Goal: Task Accomplishment & Management: Manage account settings

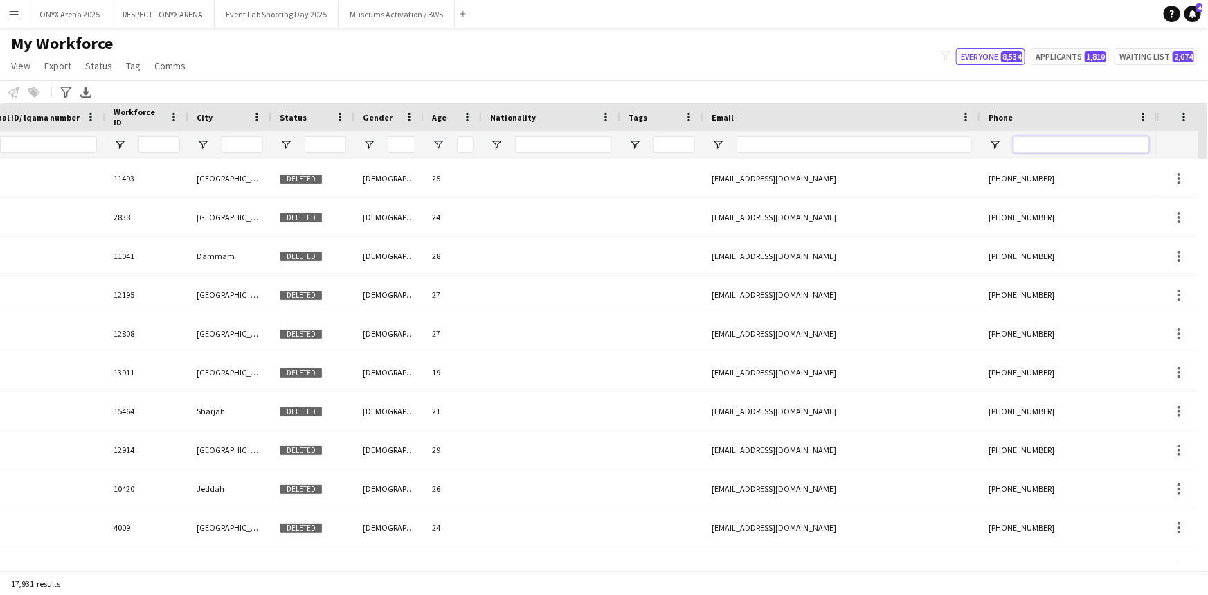
click at [1038, 139] on input "Phone Filter Input" at bounding box center [1081, 144] width 136 height 17
paste input "**********"
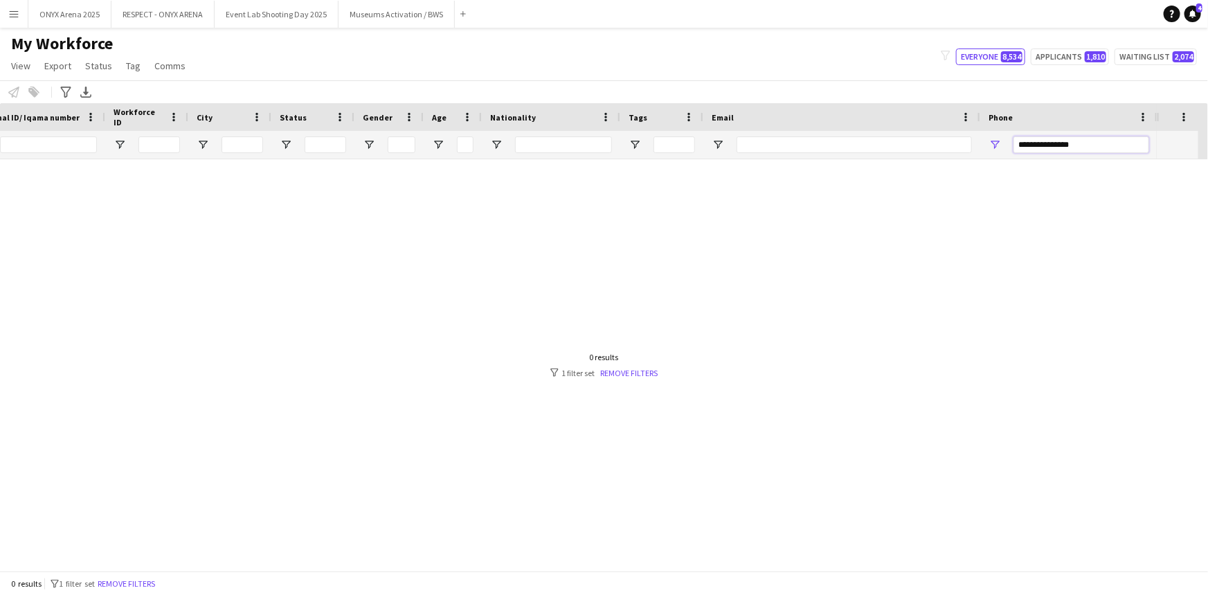
scroll to position [0, 252]
click at [1066, 145] on input "**********" at bounding box center [1091, 144] width 136 height 17
type input "**********"
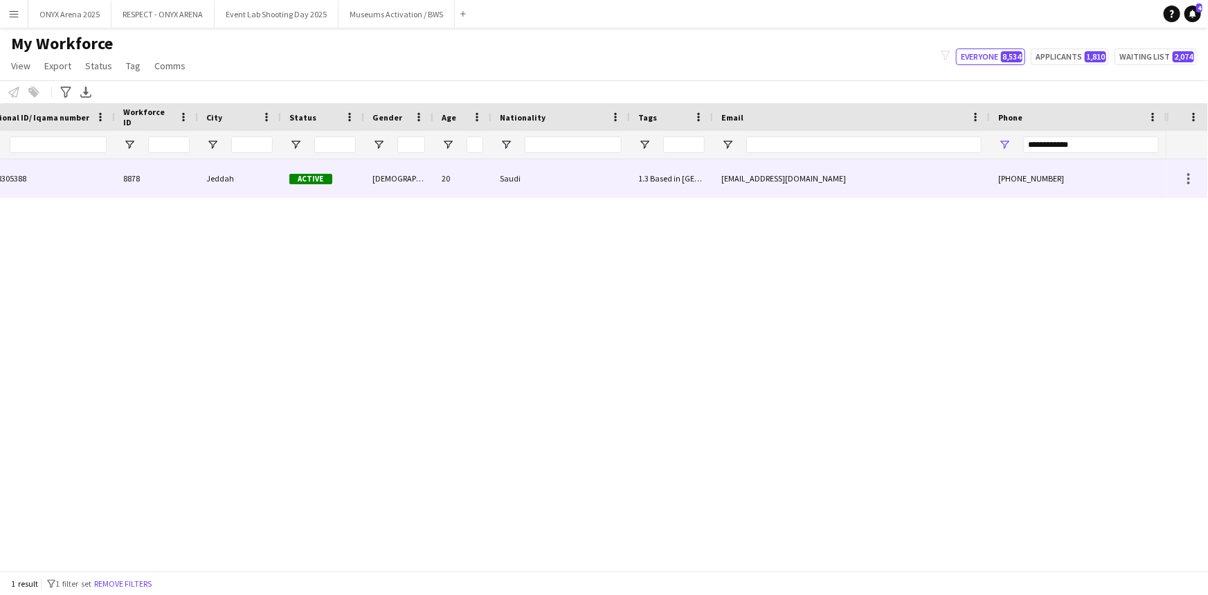
click at [228, 185] on div "Jeddah" at bounding box center [239, 178] width 83 height 38
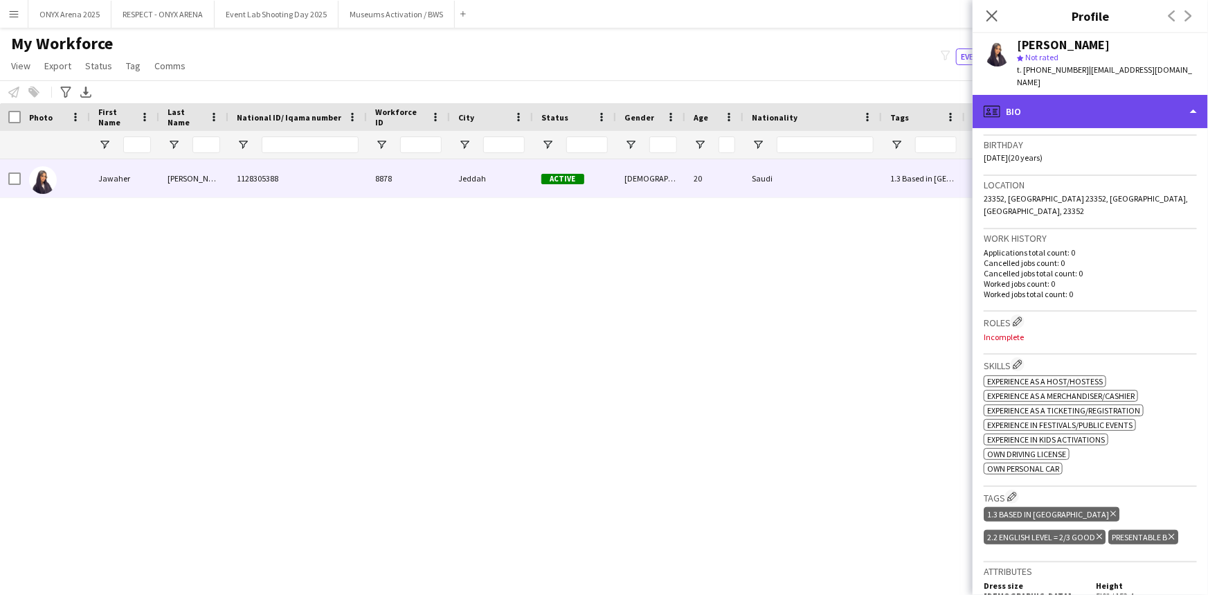
click at [1066, 105] on div "profile Bio" at bounding box center [1089, 111] width 235 height 33
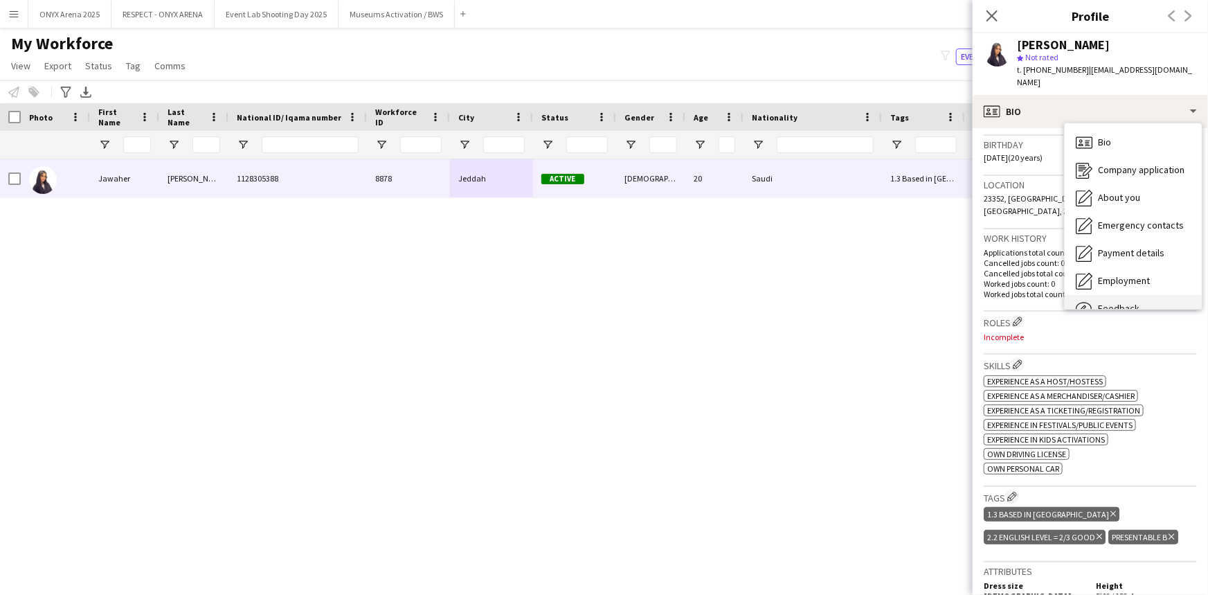
click at [1107, 302] on span "Feedback" at bounding box center [1119, 308] width 42 height 12
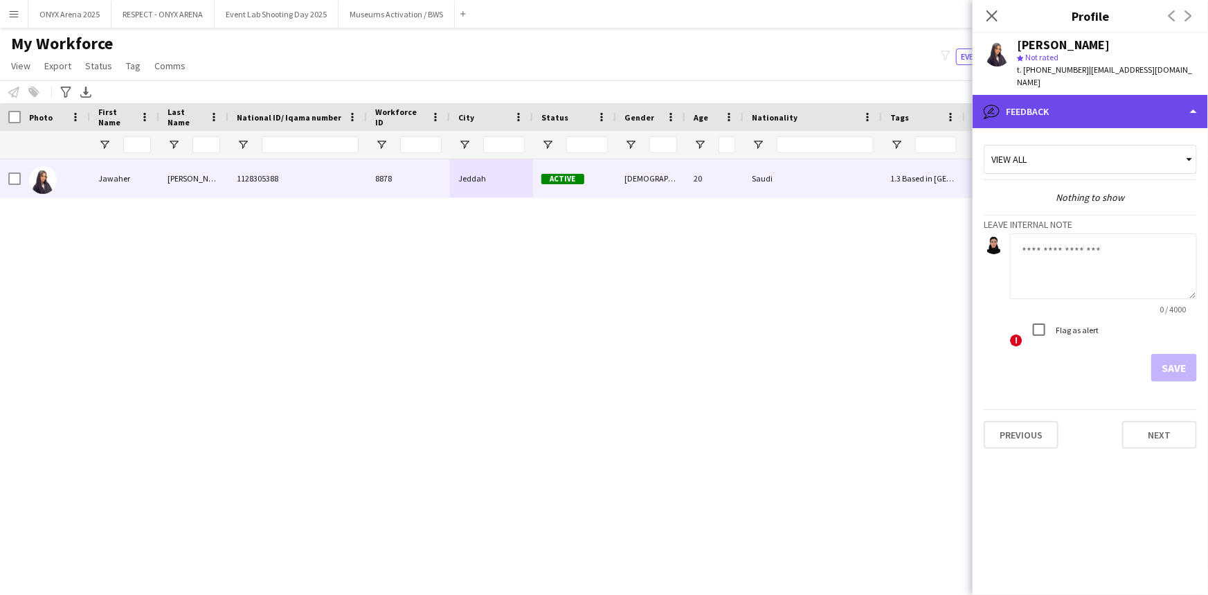
click at [1071, 107] on div "bubble-pencil Feedback" at bounding box center [1089, 111] width 235 height 33
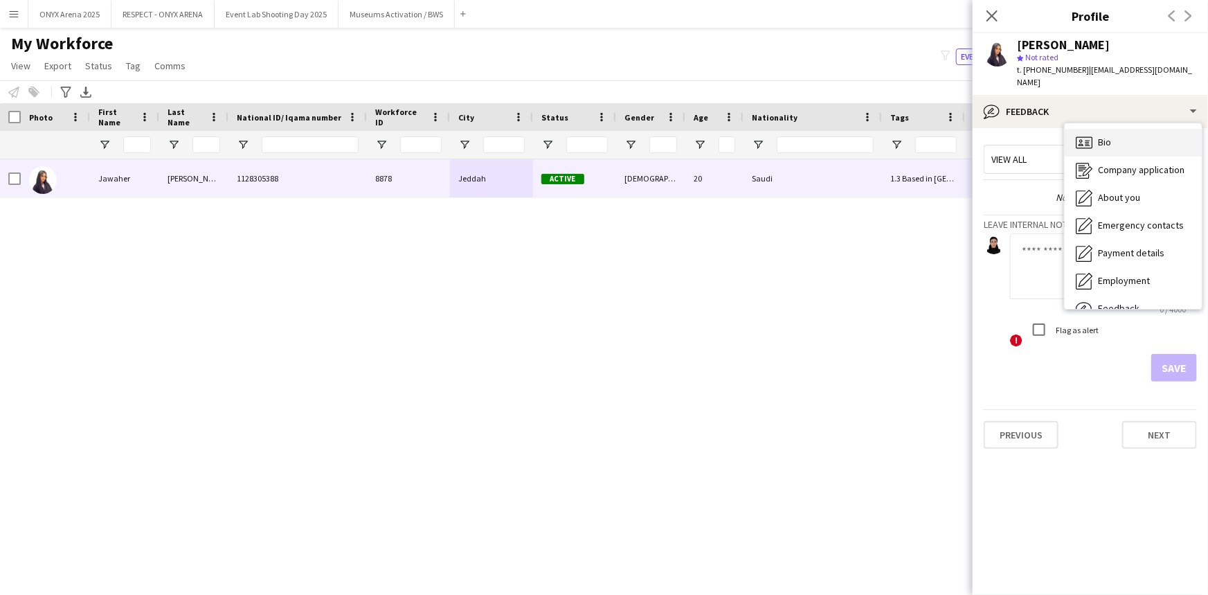
click at [1082, 136] on icon at bounding box center [1084, 142] width 17 height 12
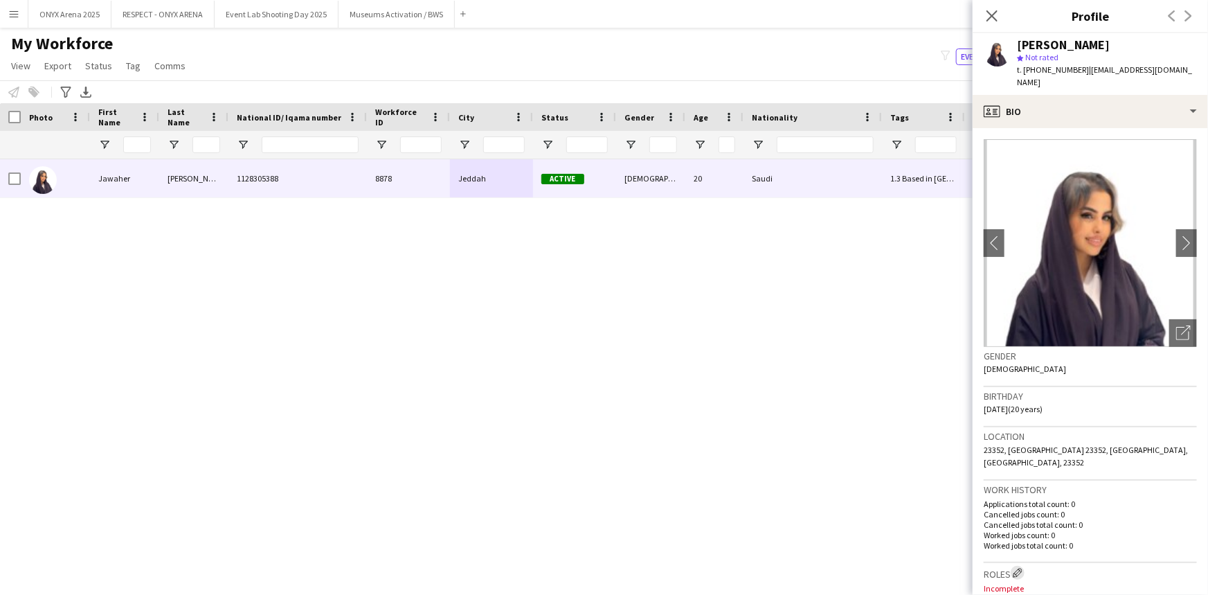
drag, startPoint x: 1019, startPoint y: 544, endPoint x: 998, endPoint y: 476, distance: 70.9
click at [1019, 568] on app-icon "Edit crew company roles" at bounding box center [1018, 573] width 10 height 10
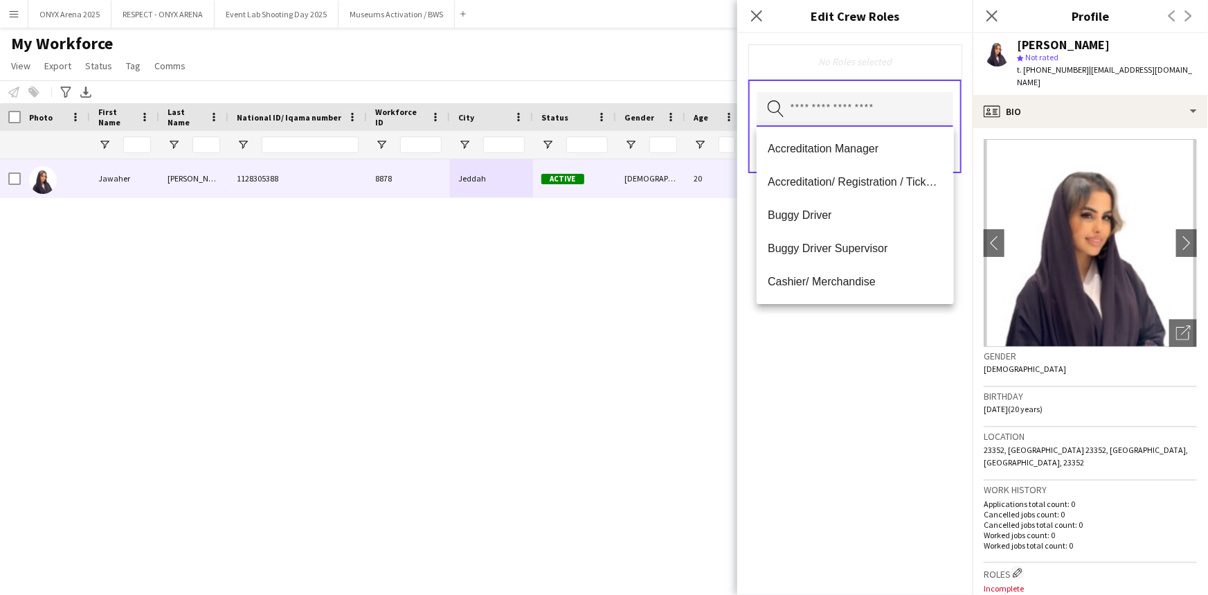
click at [848, 109] on input "text" at bounding box center [854, 109] width 197 height 35
click at [831, 187] on span "Accreditation/ Registration / Ticketing" at bounding box center [855, 181] width 174 height 13
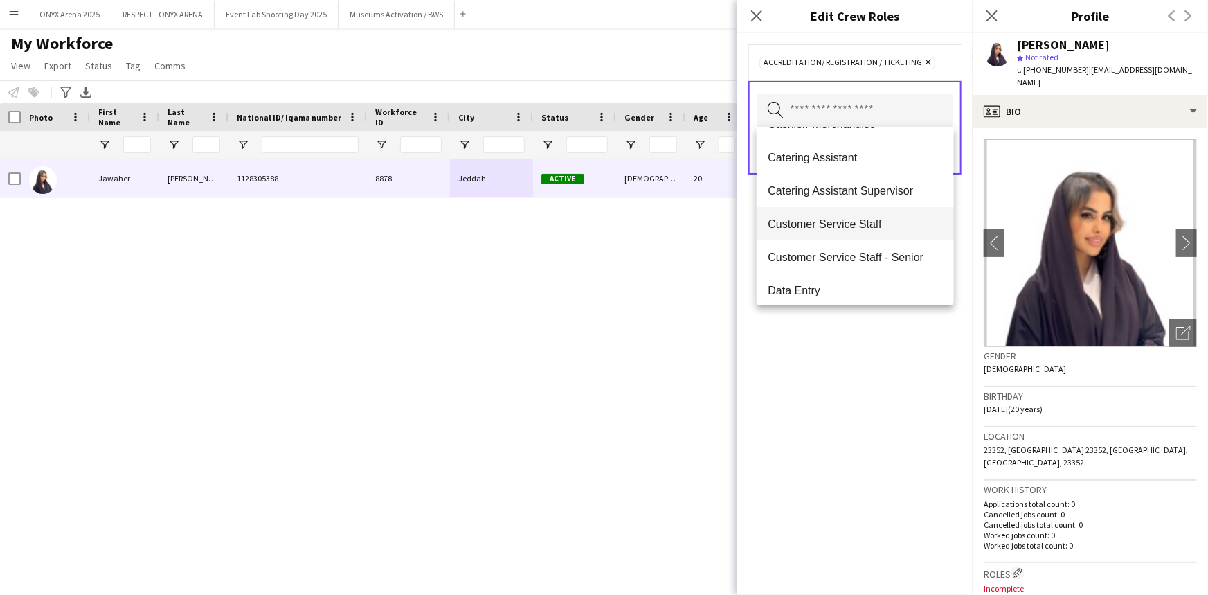
click at [830, 221] on span "Customer Service Staff" at bounding box center [855, 223] width 174 height 13
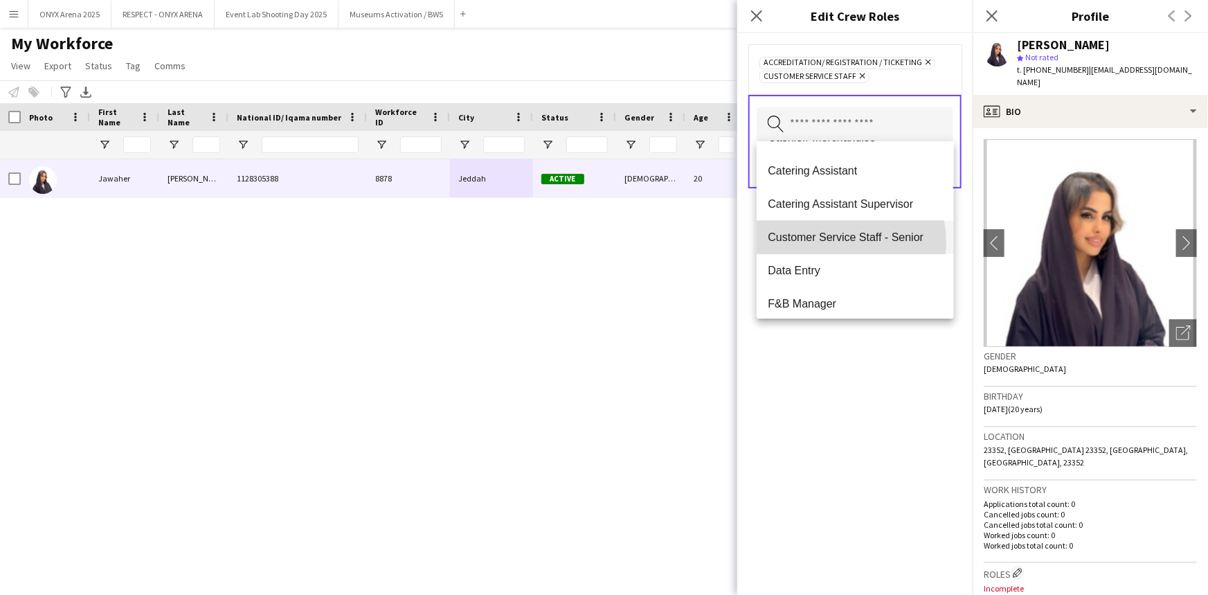
click at [837, 242] on span "Customer Service Staff - Senior" at bounding box center [855, 236] width 174 height 13
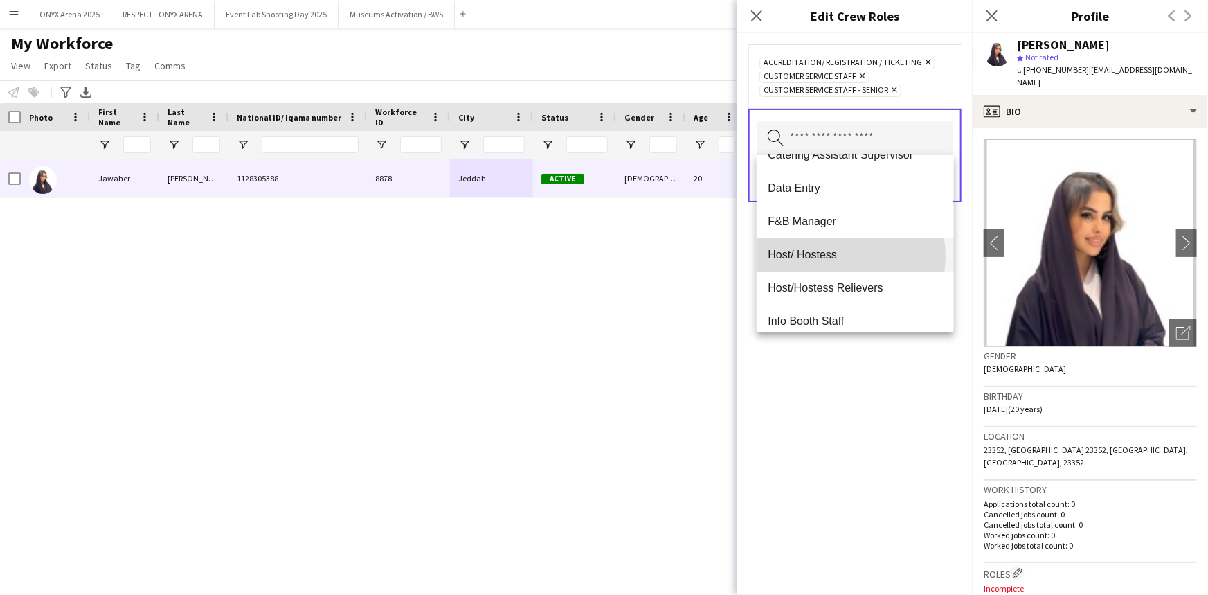
click at [839, 255] on span "Host/ Hostess" at bounding box center [855, 254] width 174 height 13
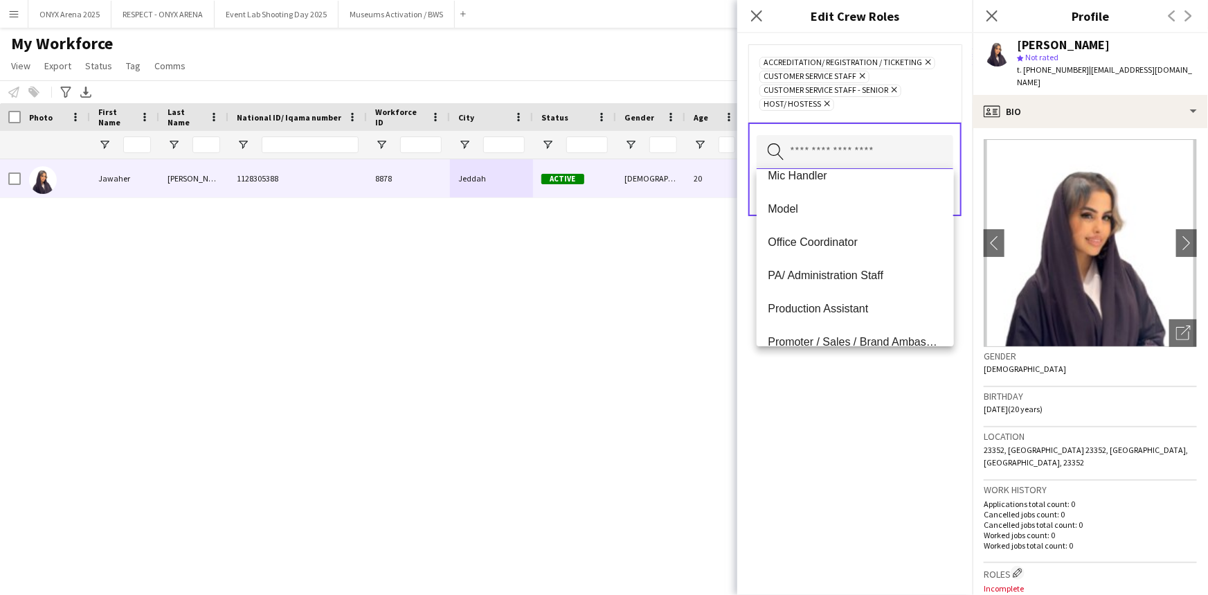
scroll to position [503, 0]
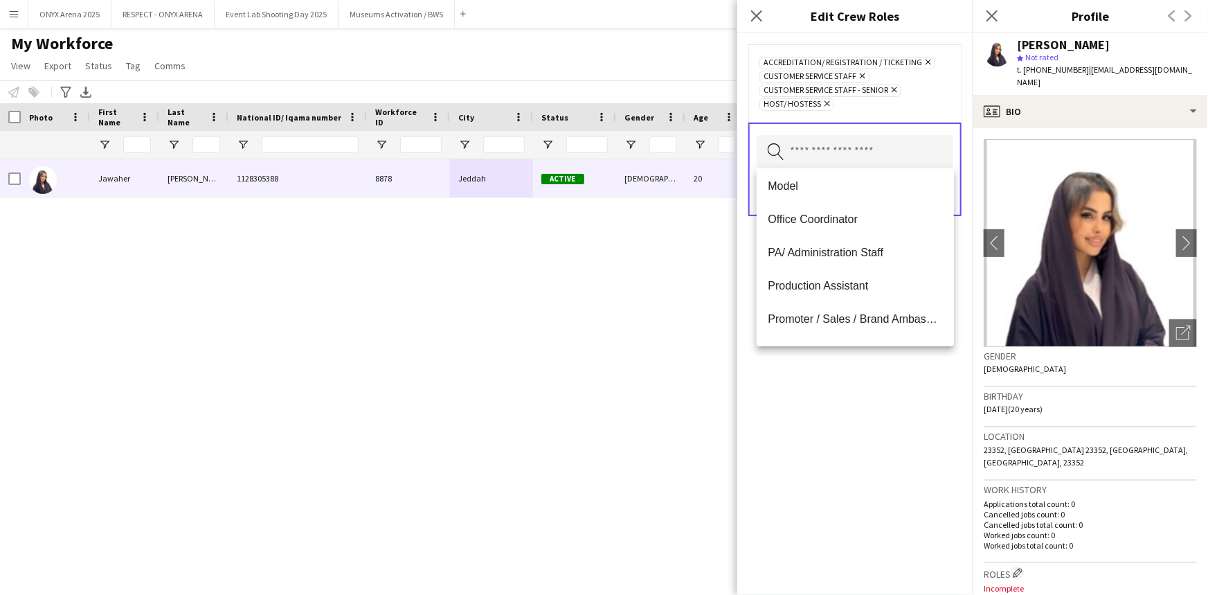
click at [844, 318] on span "Promoter / Sales / Brand Ambassador" at bounding box center [855, 318] width 174 height 13
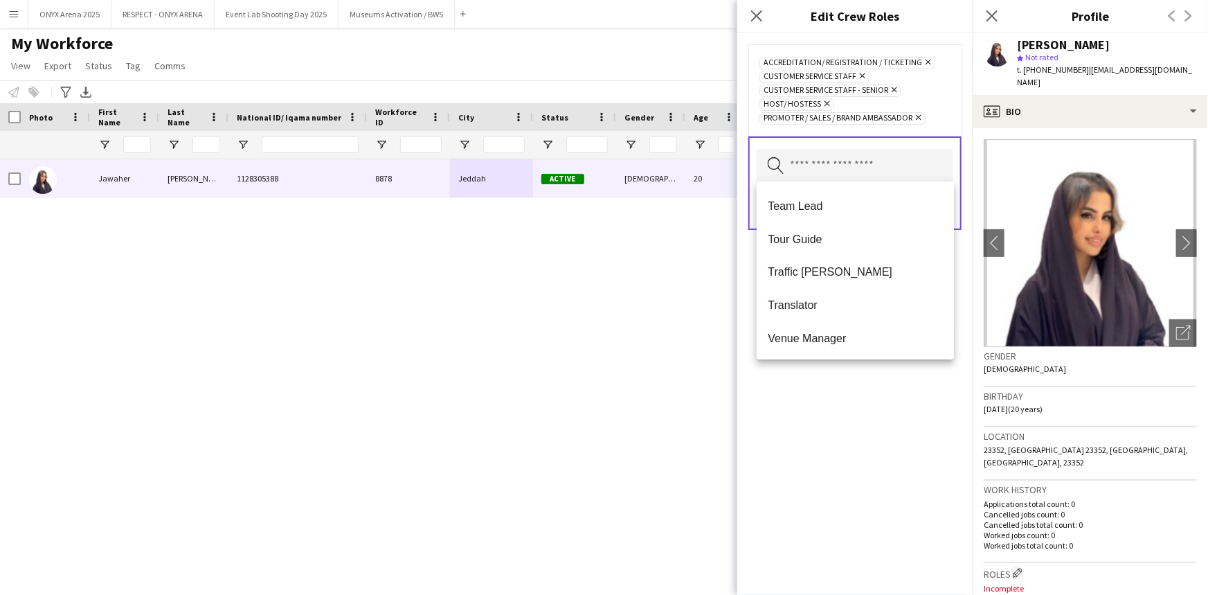
scroll to position [1262, 0]
click at [841, 383] on div "Accreditation/ Registration / Ticketing Remove Customer Service Staff Remove Cu…" at bounding box center [854, 313] width 235 height 561
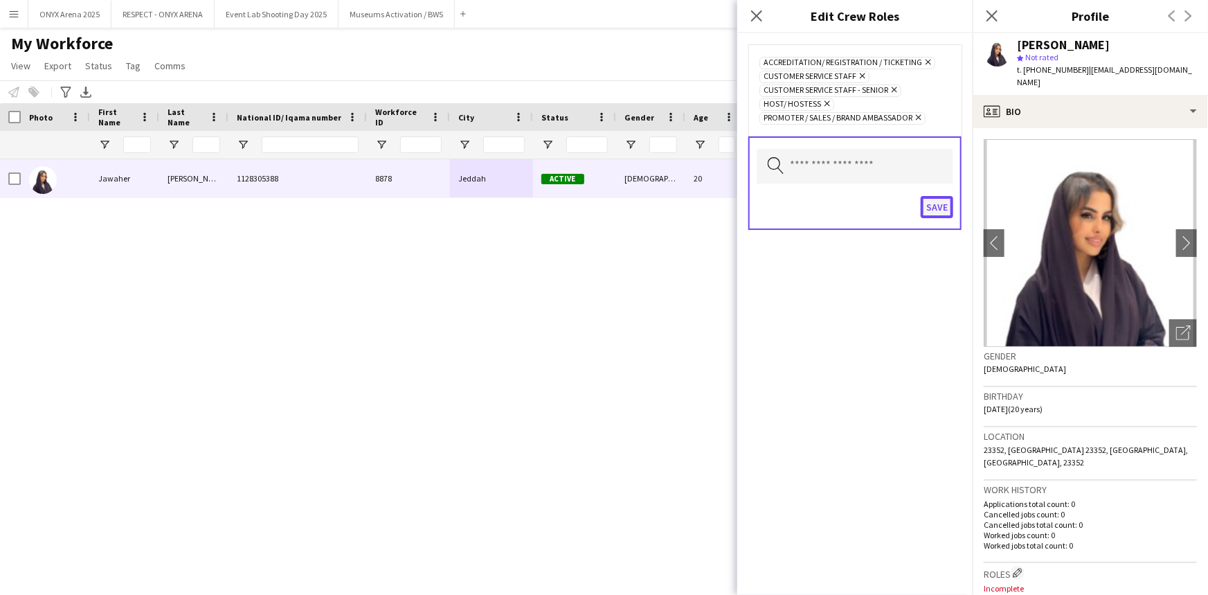
click at [946, 206] on button "Save" at bounding box center [936, 207] width 33 height 22
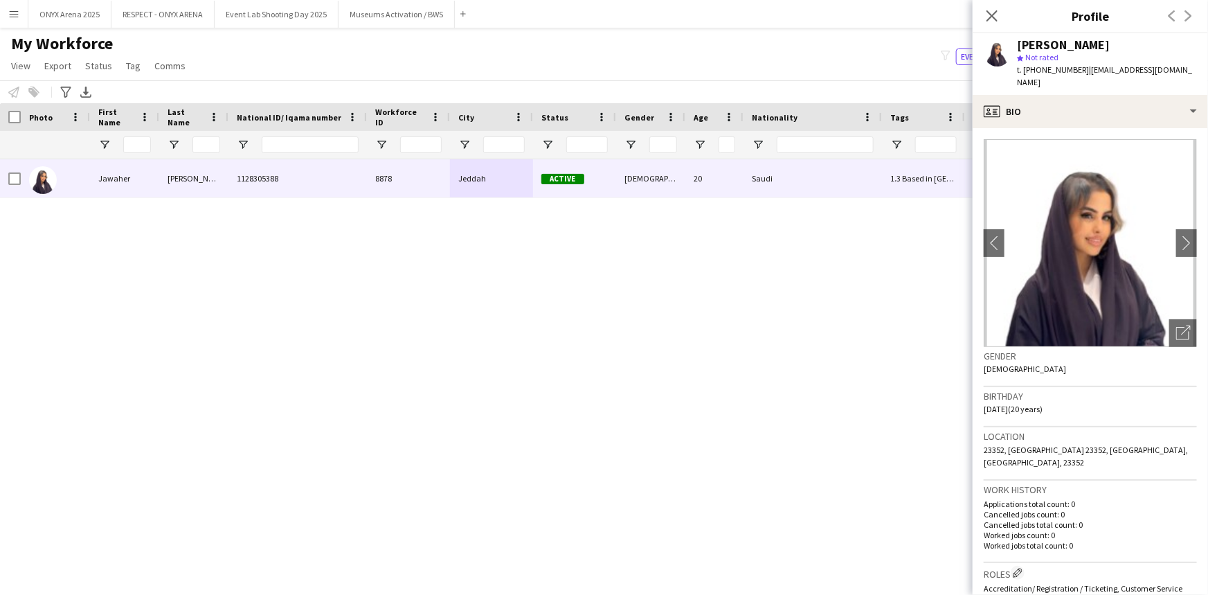
scroll to position [0, 0]
click at [990, 17] on icon at bounding box center [991, 15] width 13 height 13
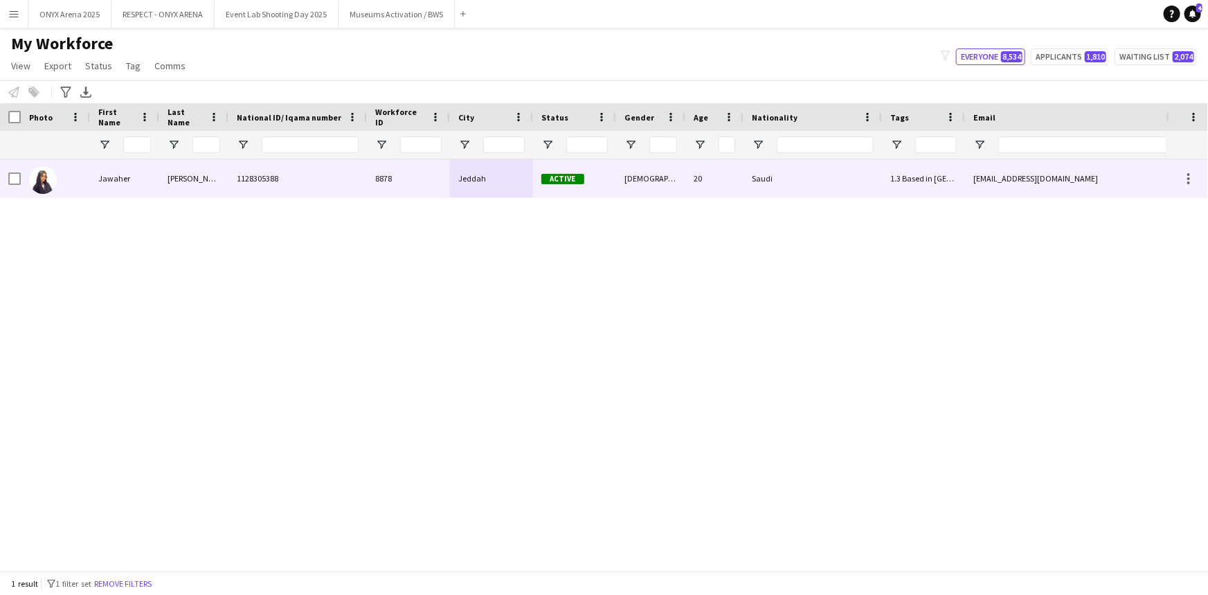
click at [289, 176] on div "1128305388" at bounding box center [297, 178] width 138 height 38
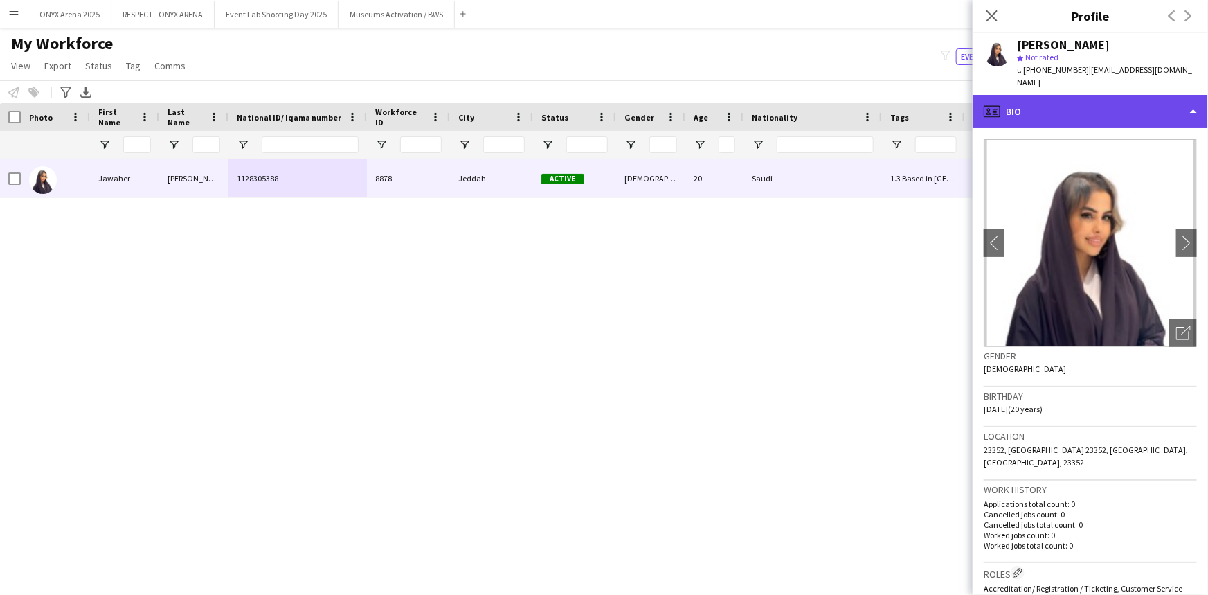
click at [1066, 104] on div "profile Bio" at bounding box center [1089, 111] width 235 height 33
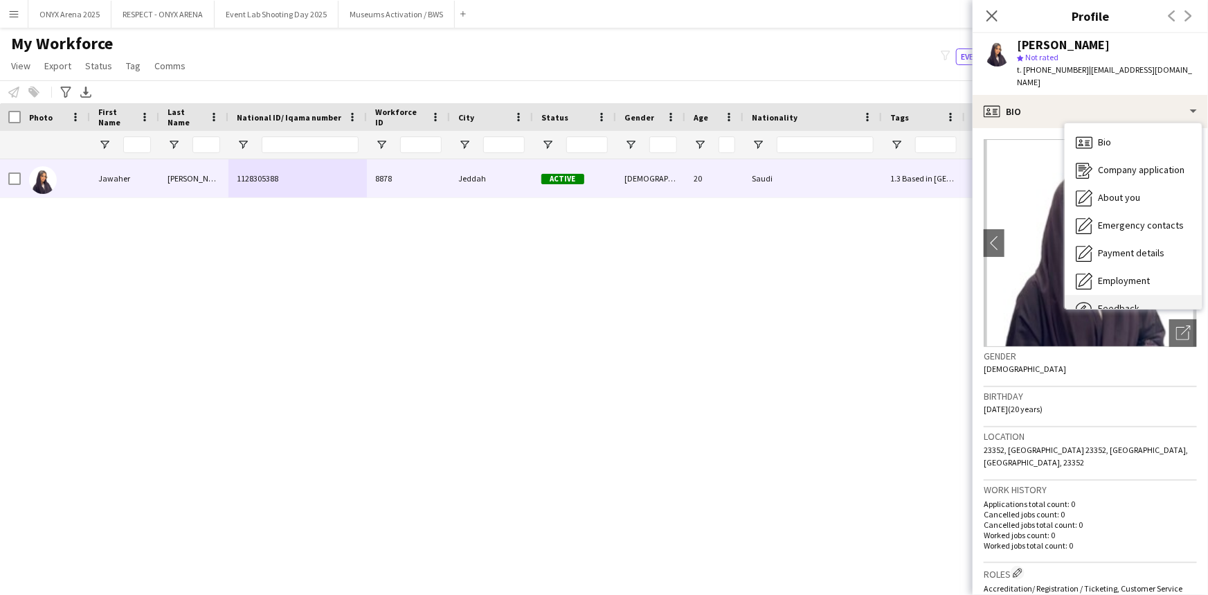
click at [1098, 302] on span "Feedback" at bounding box center [1119, 308] width 42 height 12
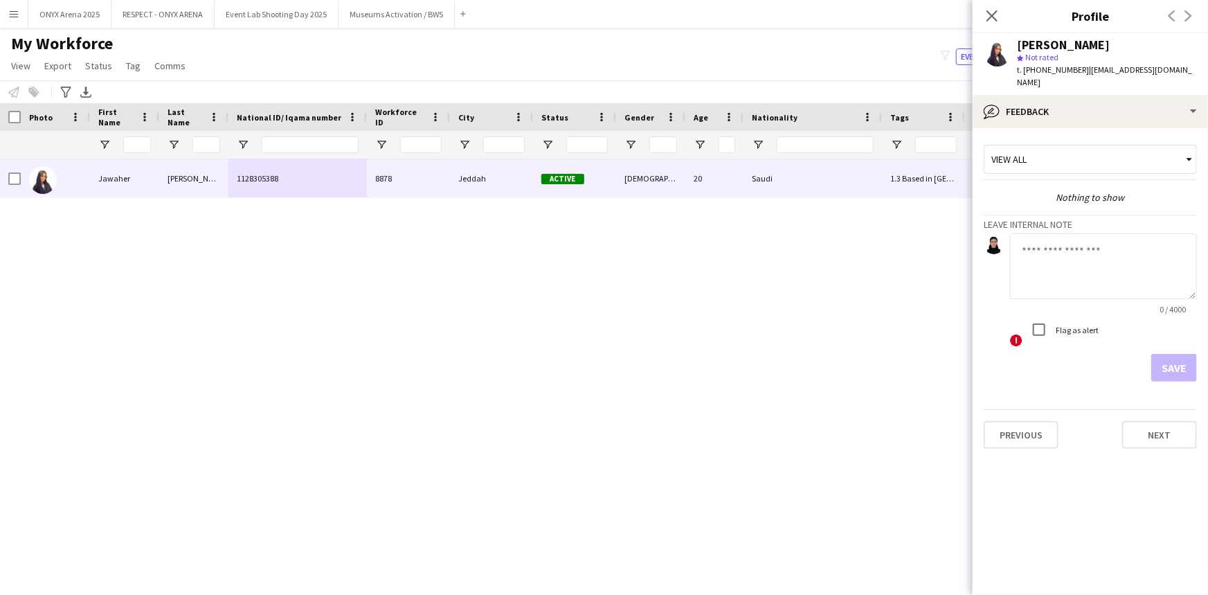
click at [1110, 151] on div "View all" at bounding box center [1083, 159] width 198 height 26
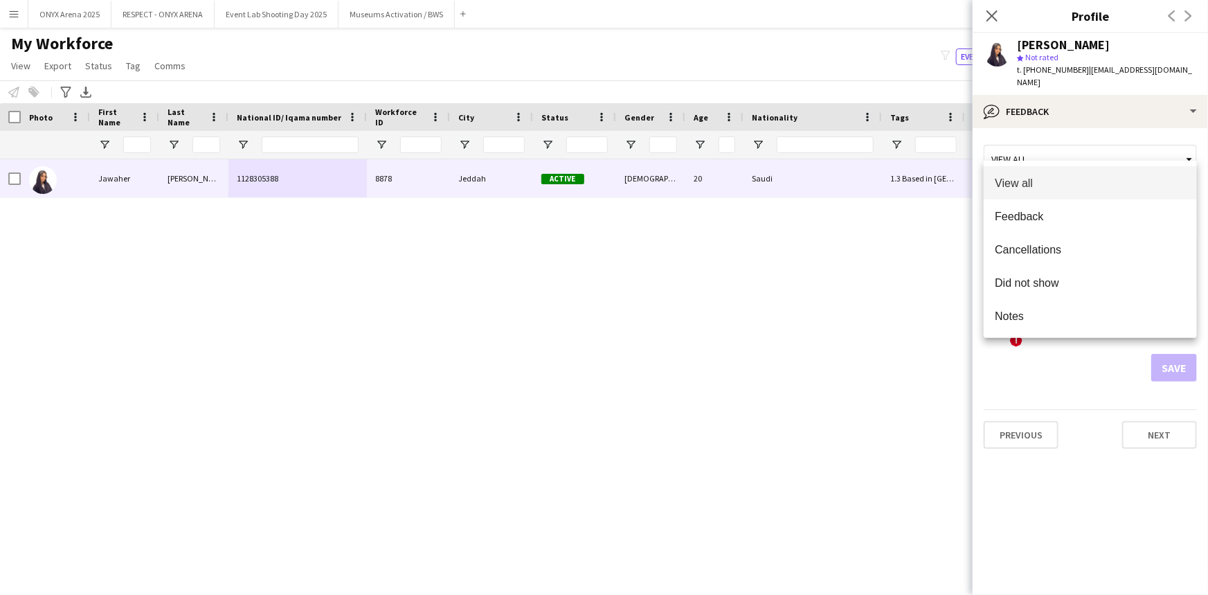
click at [1110, 151] on div at bounding box center [604, 297] width 1208 height 595
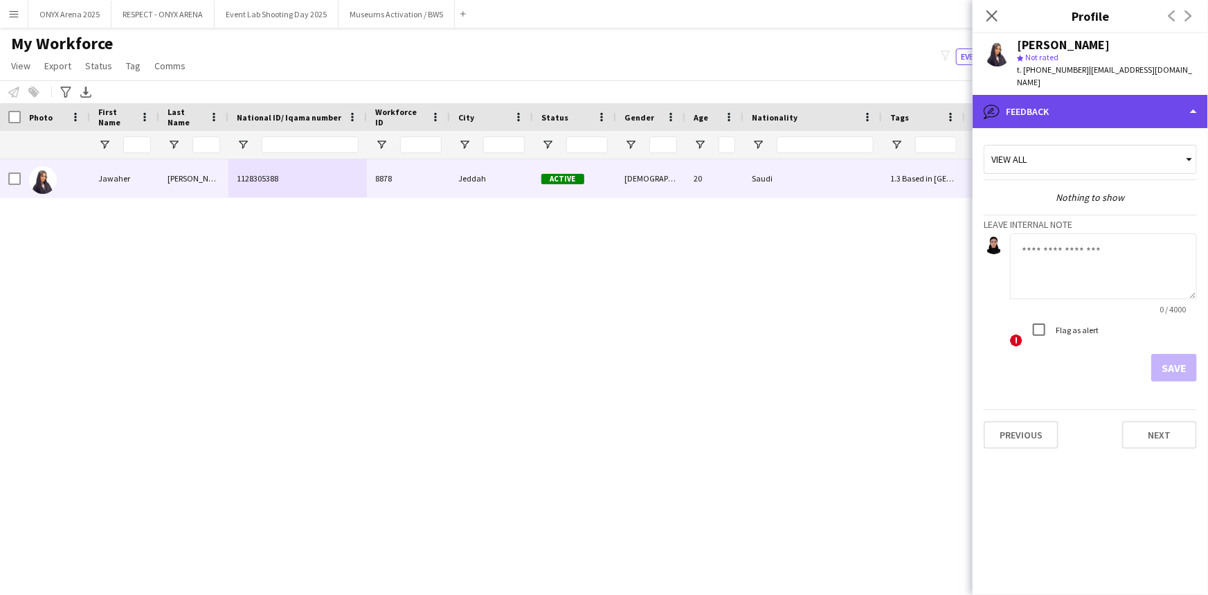
click at [1114, 103] on div "bubble-pencil Feedback" at bounding box center [1089, 111] width 235 height 33
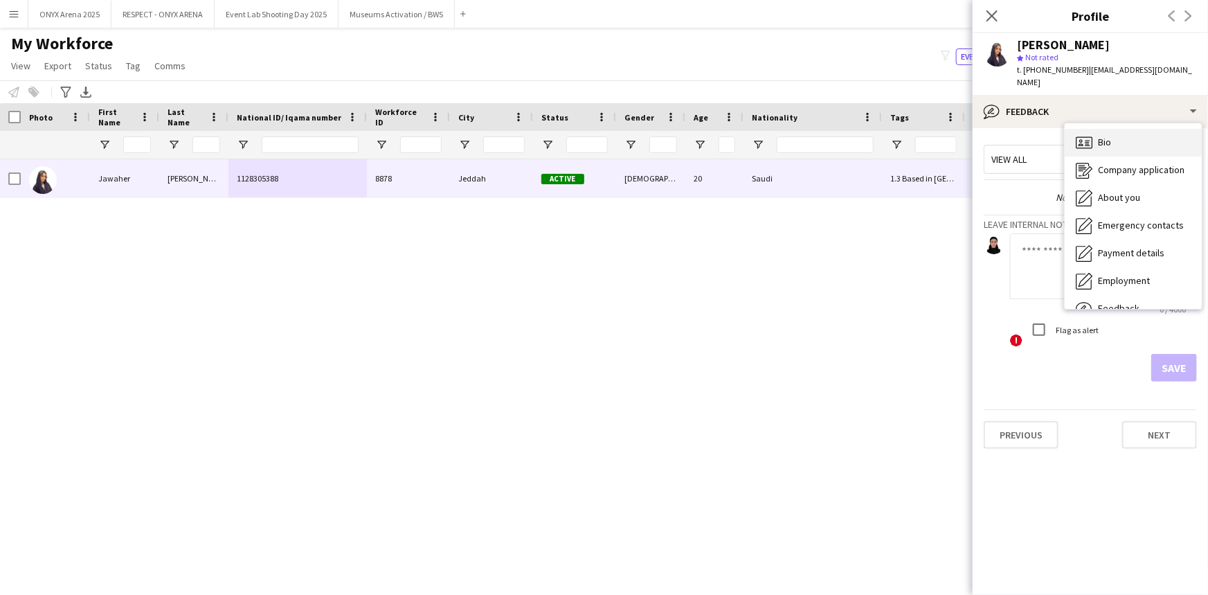
click at [1131, 133] on div "Bio Bio" at bounding box center [1132, 143] width 137 height 28
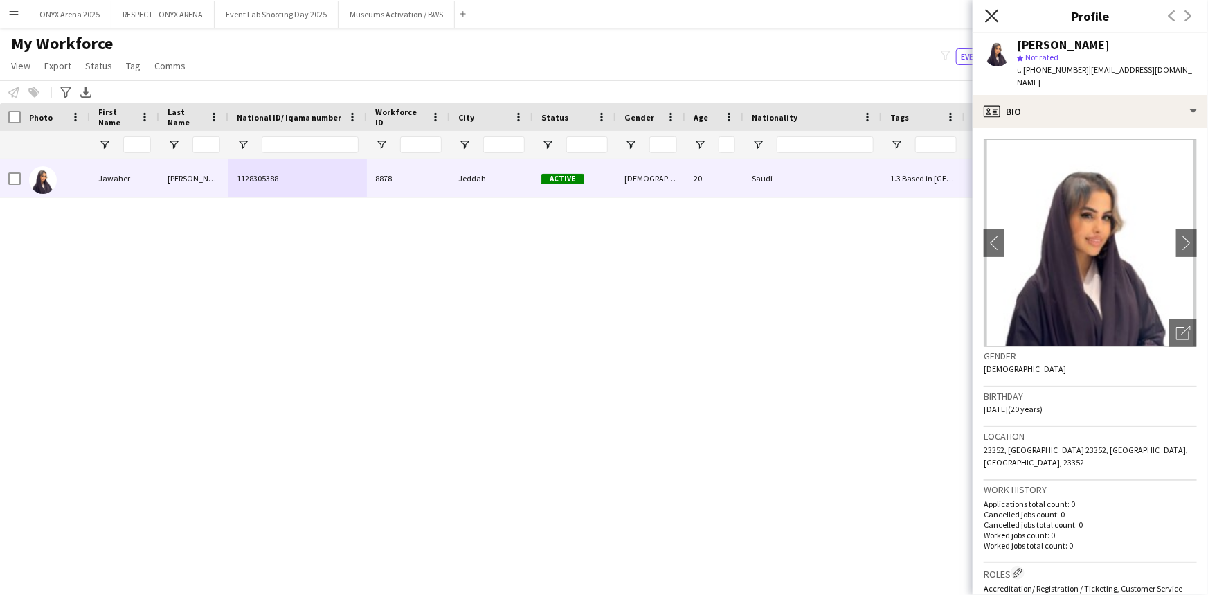
click at [990, 14] on icon at bounding box center [991, 15] width 13 height 13
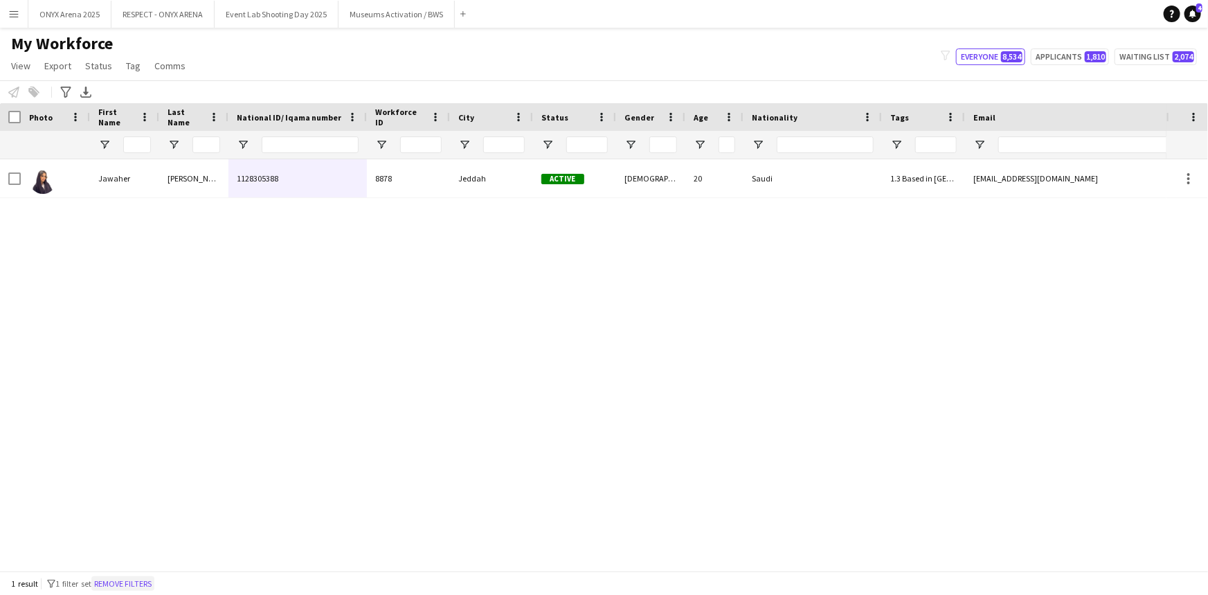
click at [149, 586] on button "Remove filters" at bounding box center [122, 583] width 63 height 15
